Goal: Navigation & Orientation: Go to known website

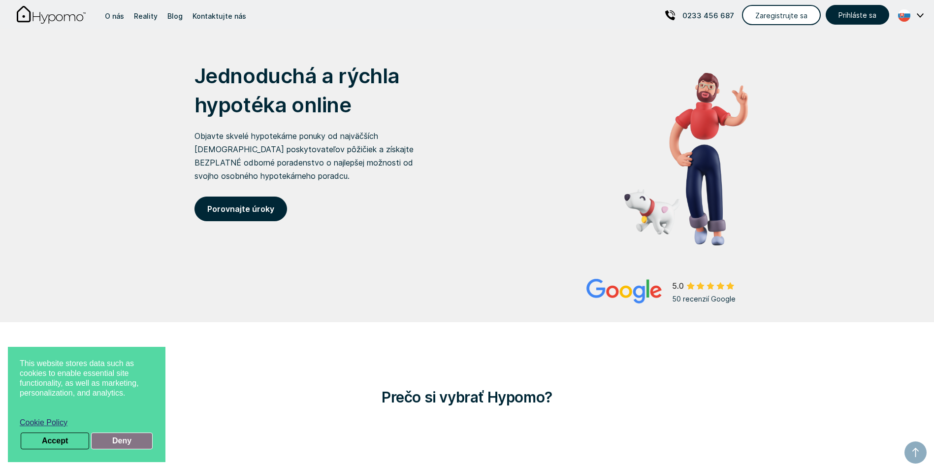
drag, startPoint x: 808, startPoint y: 96, endPoint x: 117, endPoint y: 441, distance: 771.8
click at [117, 441] on button "Deny" at bounding box center [122, 440] width 62 height 17
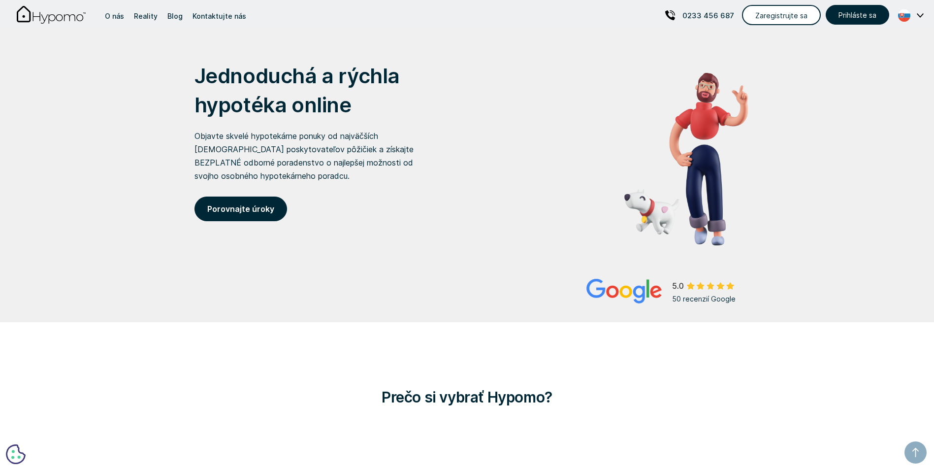
click at [923, 14] on div "English Slovakia" at bounding box center [907, 14] width 37 height 13
click at [865, 49] on p "English" at bounding box center [850, 50] width 29 height 17
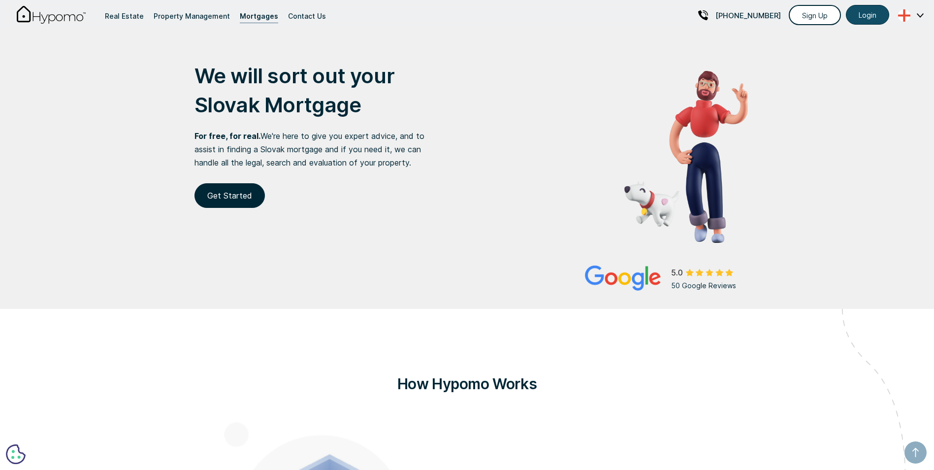
click at [870, 13] on link "Login" at bounding box center [867, 15] width 43 height 20
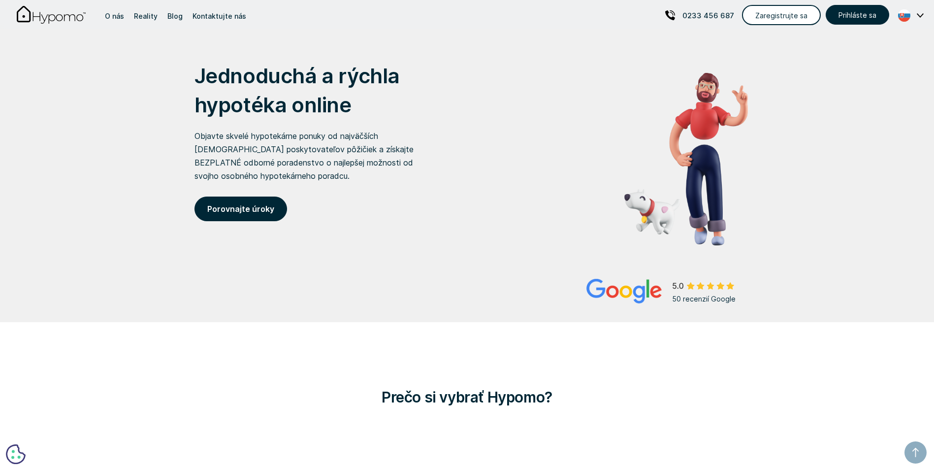
click at [918, 12] on div "English Slovakia" at bounding box center [907, 14] width 37 height 13
click at [865, 47] on p "English" at bounding box center [850, 50] width 29 height 17
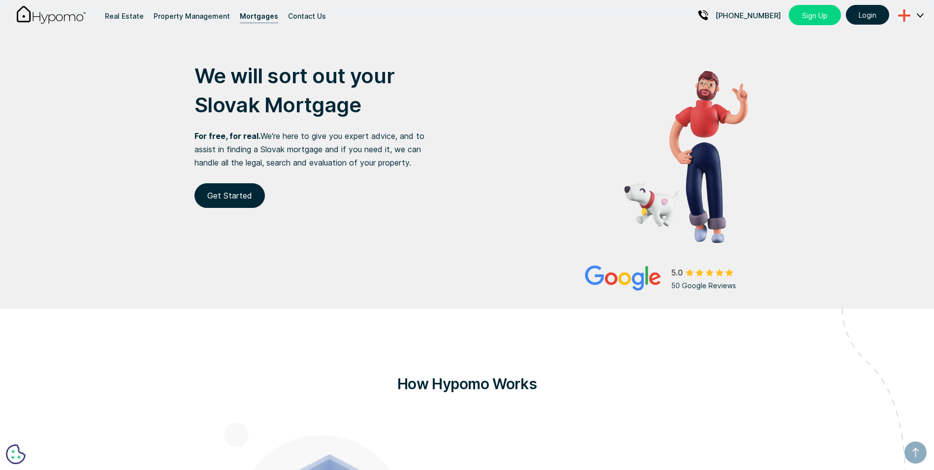
click at [812, 14] on link "Sign Up" at bounding box center [815, 15] width 52 height 20
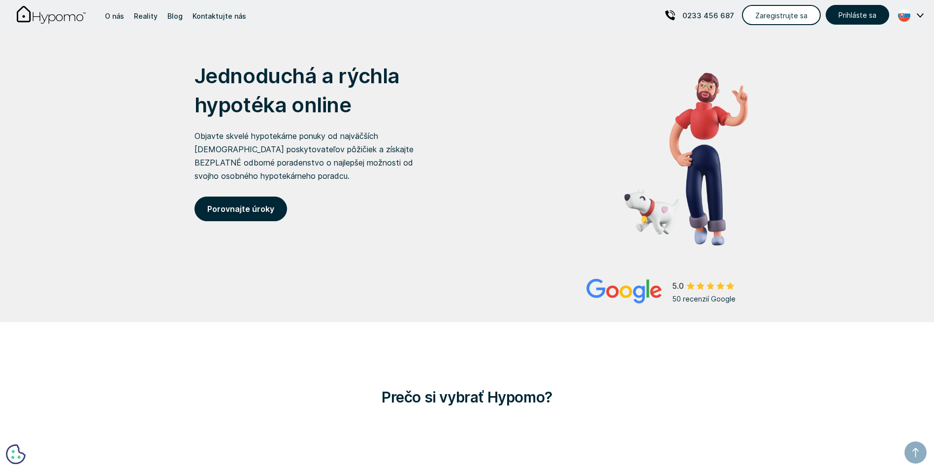
click at [918, 13] on img at bounding box center [920, 15] width 7 height 4
click at [865, 48] on p "English" at bounding box center [850, 50] width 29 height 17
